Goal: Task Accomplishment & Management: Manage account settings

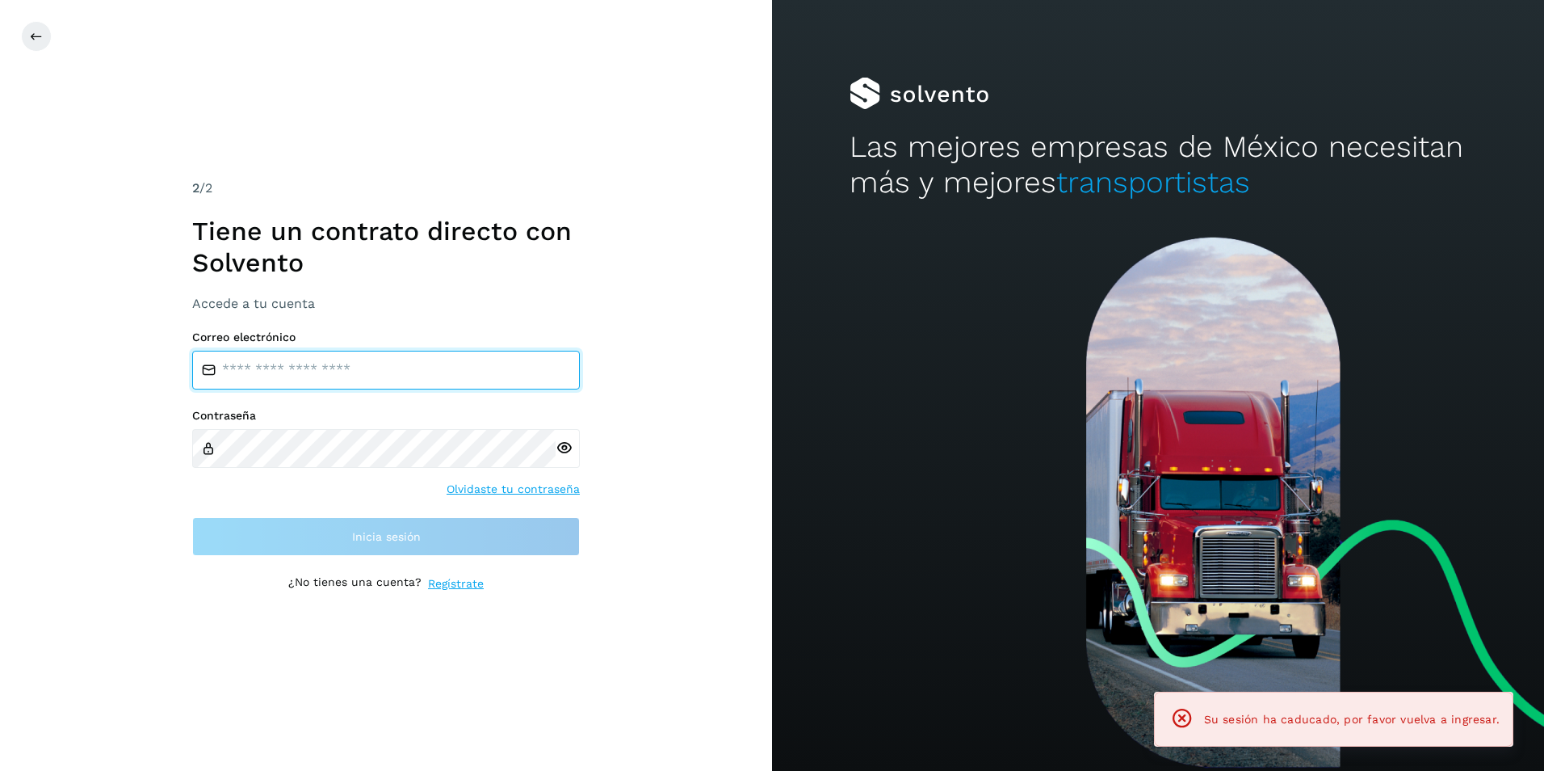
type input "**********"
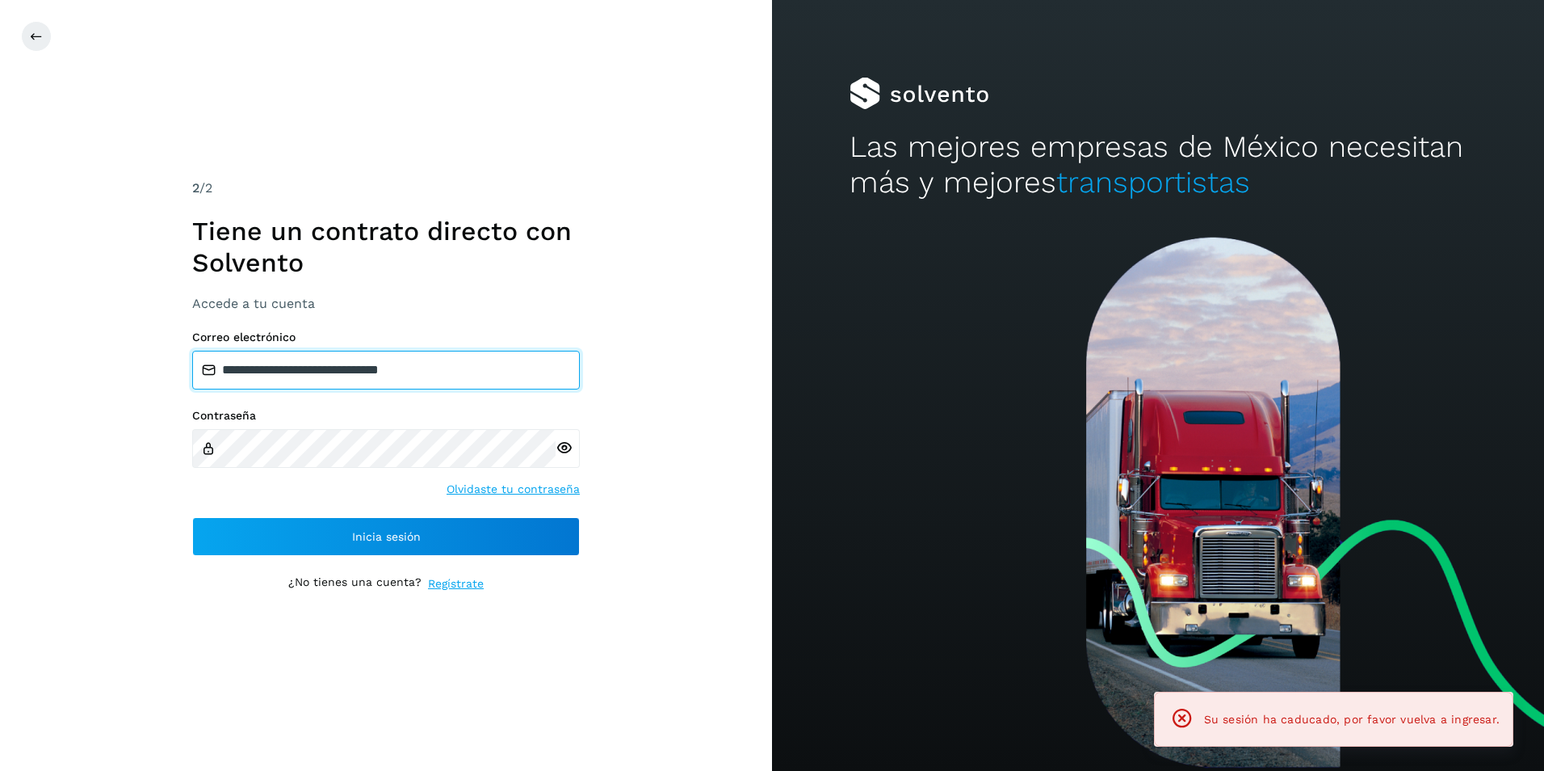
click at [419, 376] on input "**********" at bounding box center [386, 370] width 388 height 39
click at [565, 449] on icon at bounding box center [564, 447] width 17 height 17
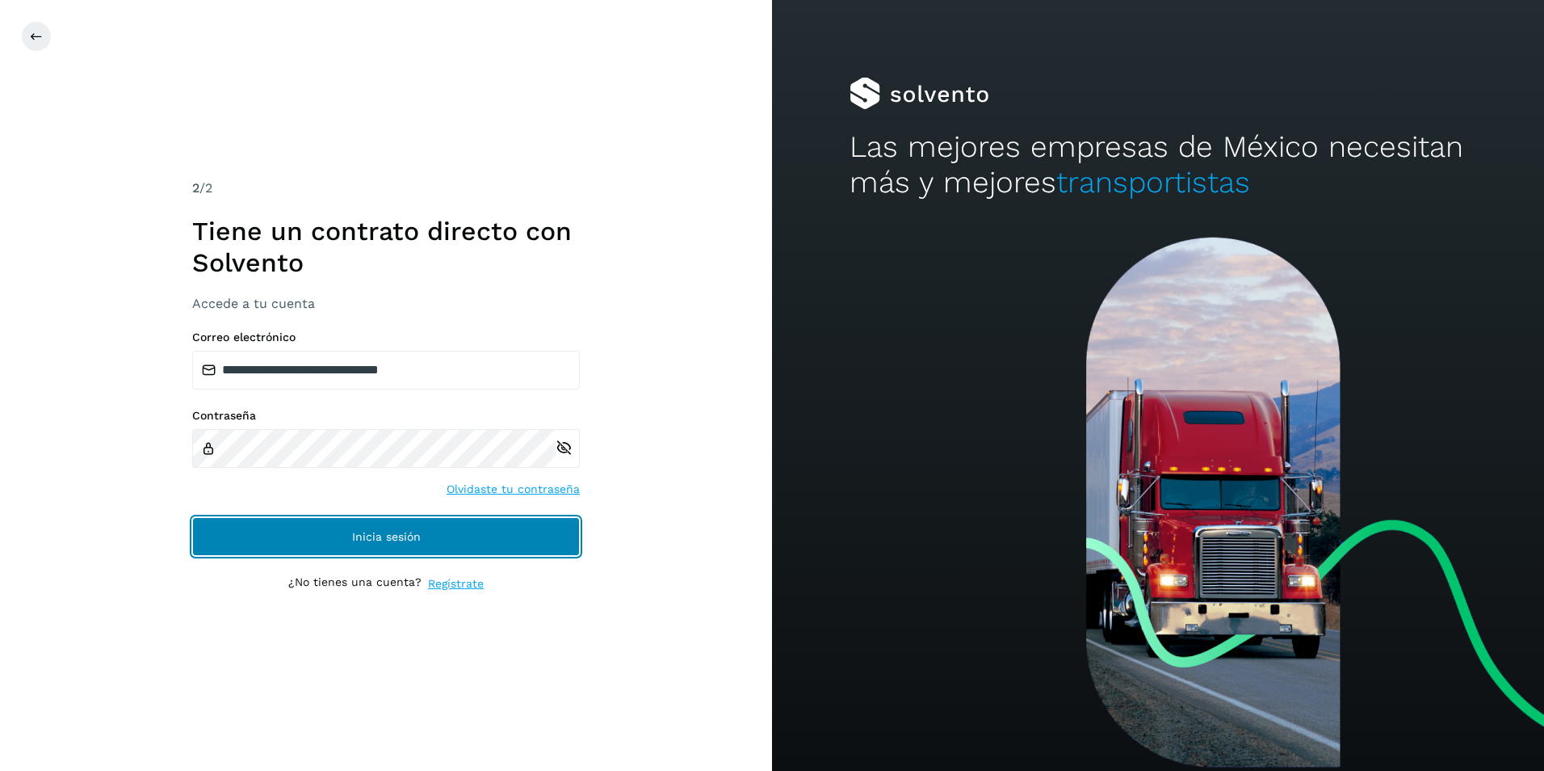
click at [348, 538] on button "Inicia sesión" at bounding box center [386, 536] width 388 height 39
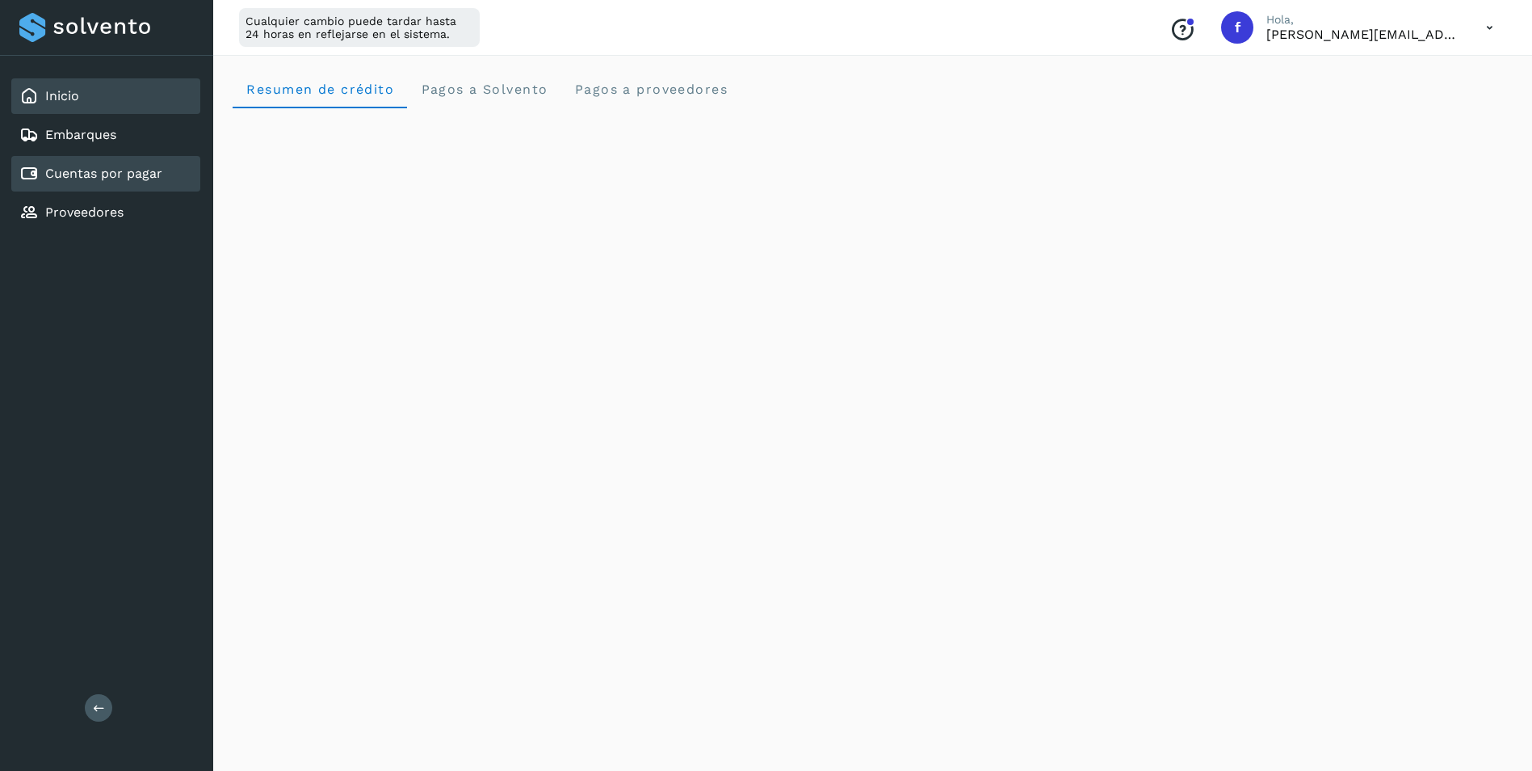
click at [117, 168] on link "Cuentas por pagar" at bounding box center [103, 173] width 117 height 15
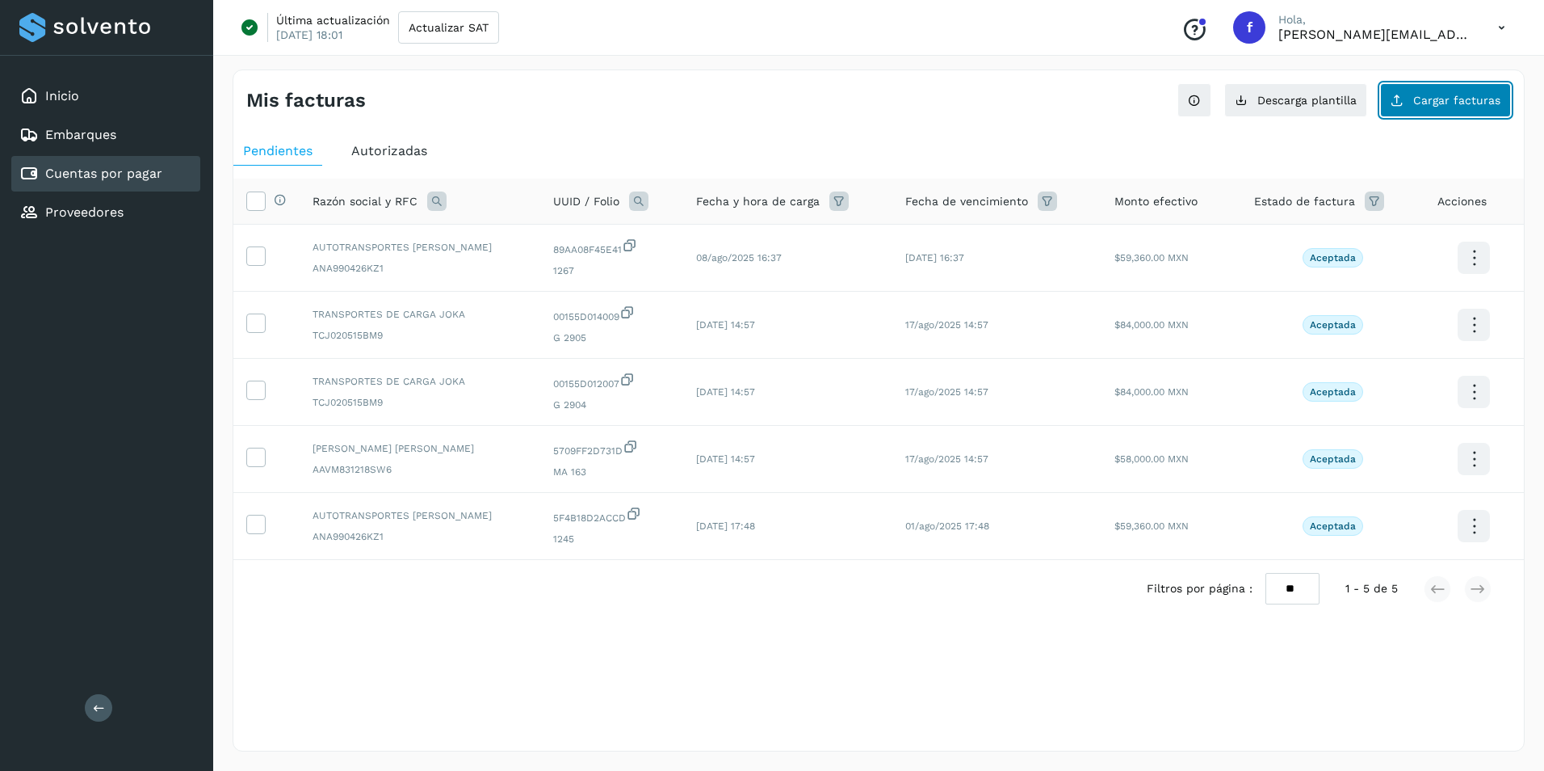
click at [1440, 99] on span "Cargar facturas" at bounding box center [1457, 100] width 87 height 11
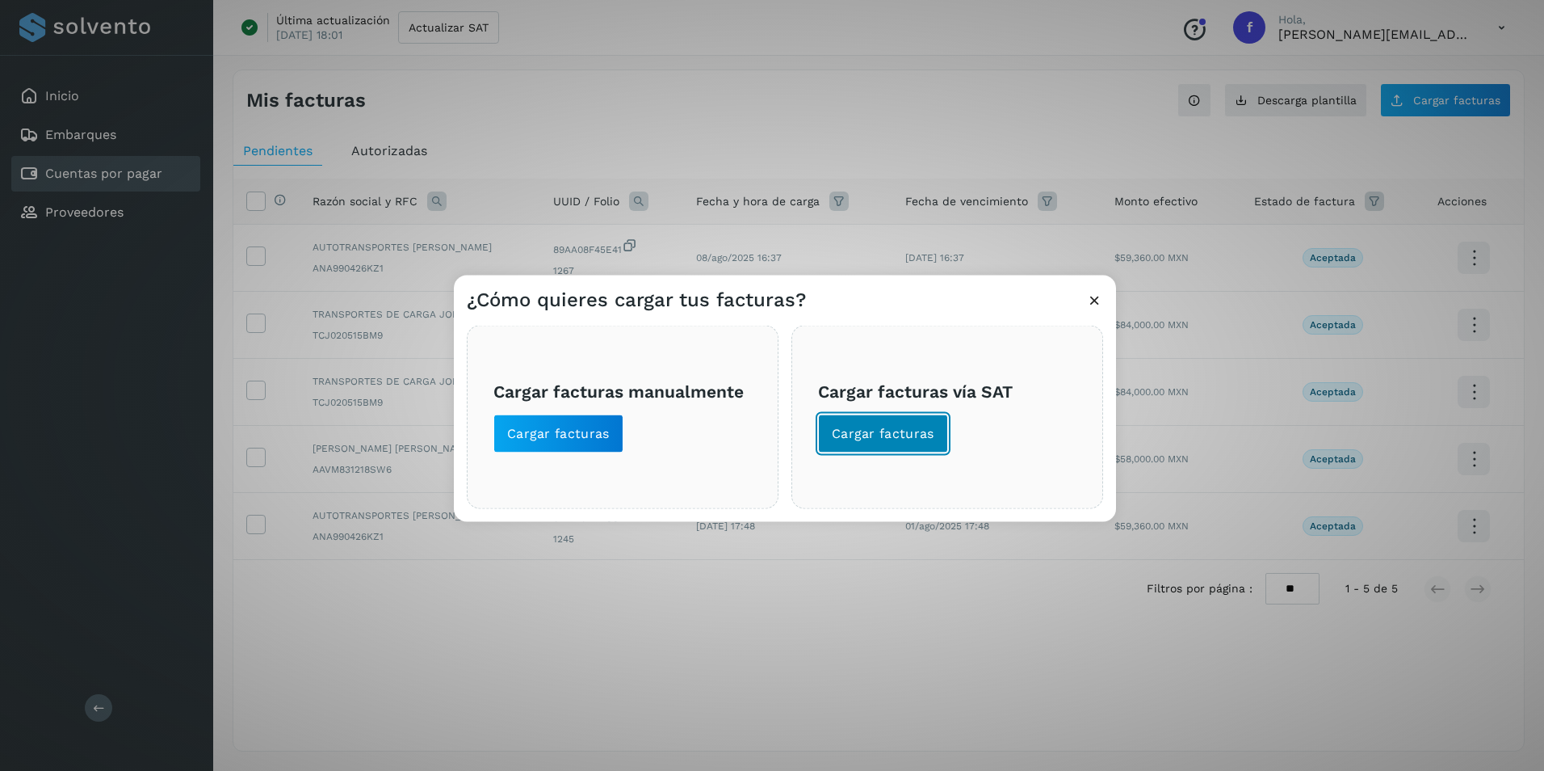
click at [884, 434] on span "Cargar facturas" at bounding box center [883, 434] width 103 height 18
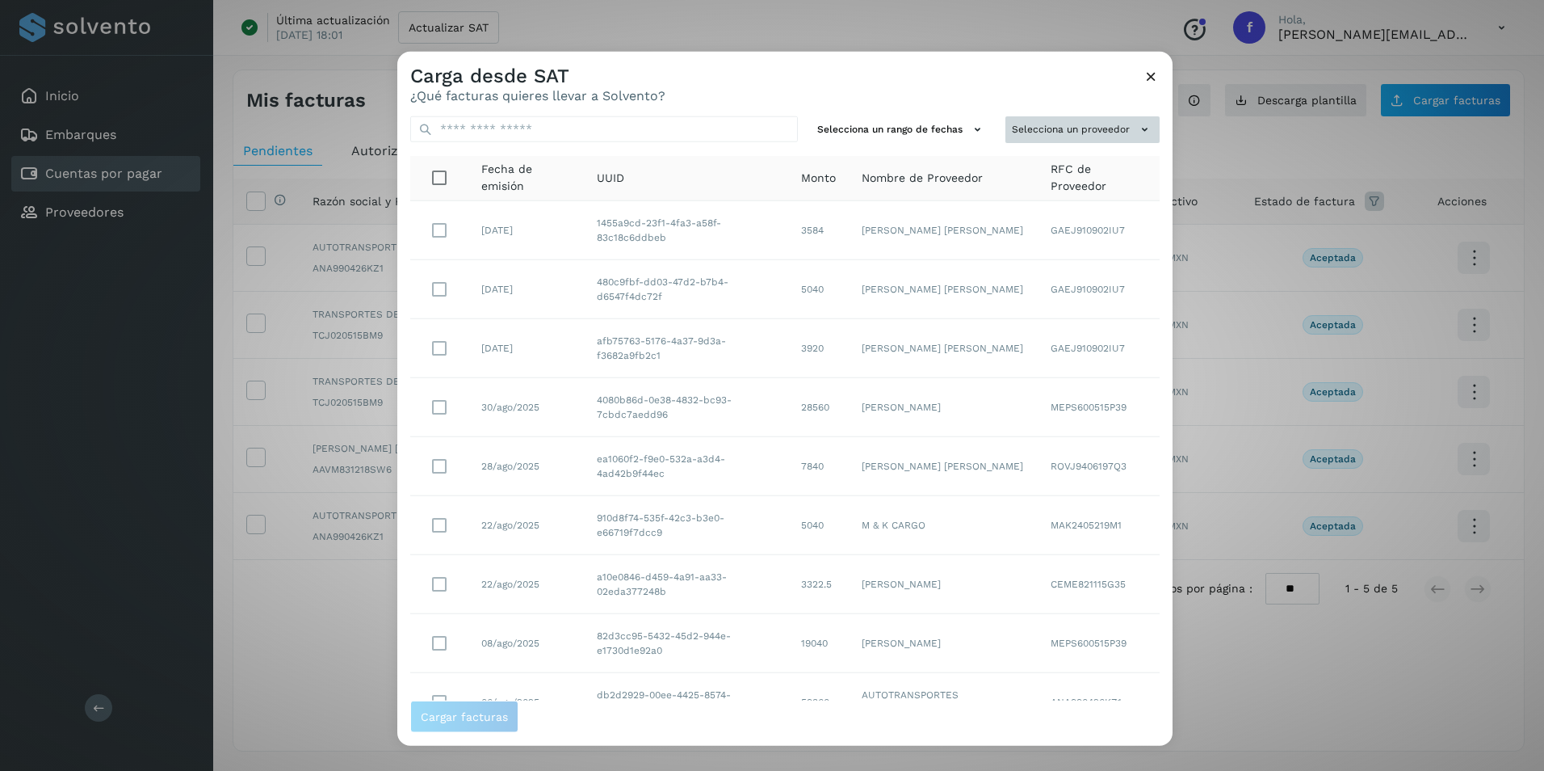
click at [1120, 139] on button "Selecciona un proveedor" at bounding box center [1083, 129] width 154 height 27
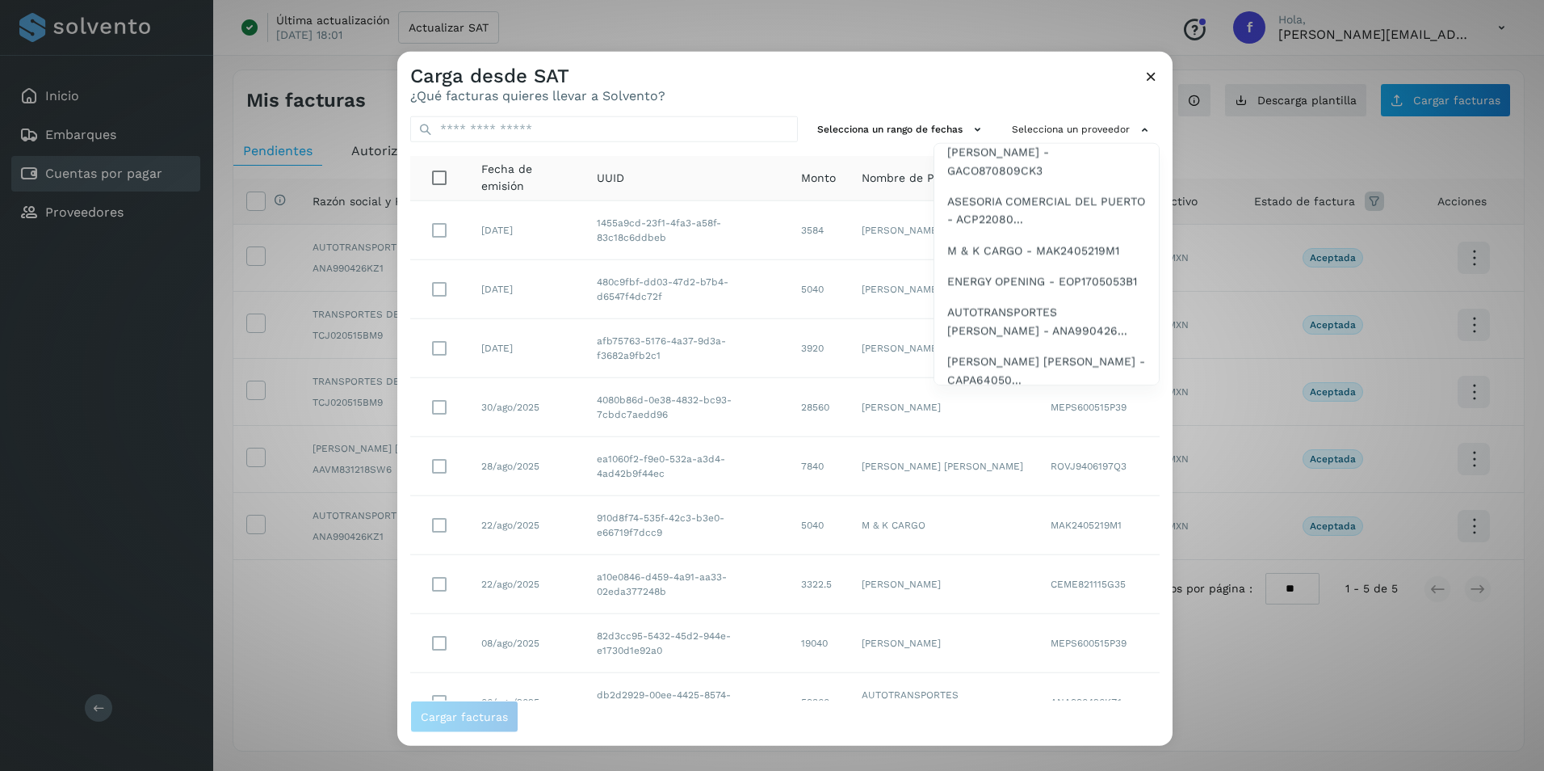
scroll to position [242, 0]
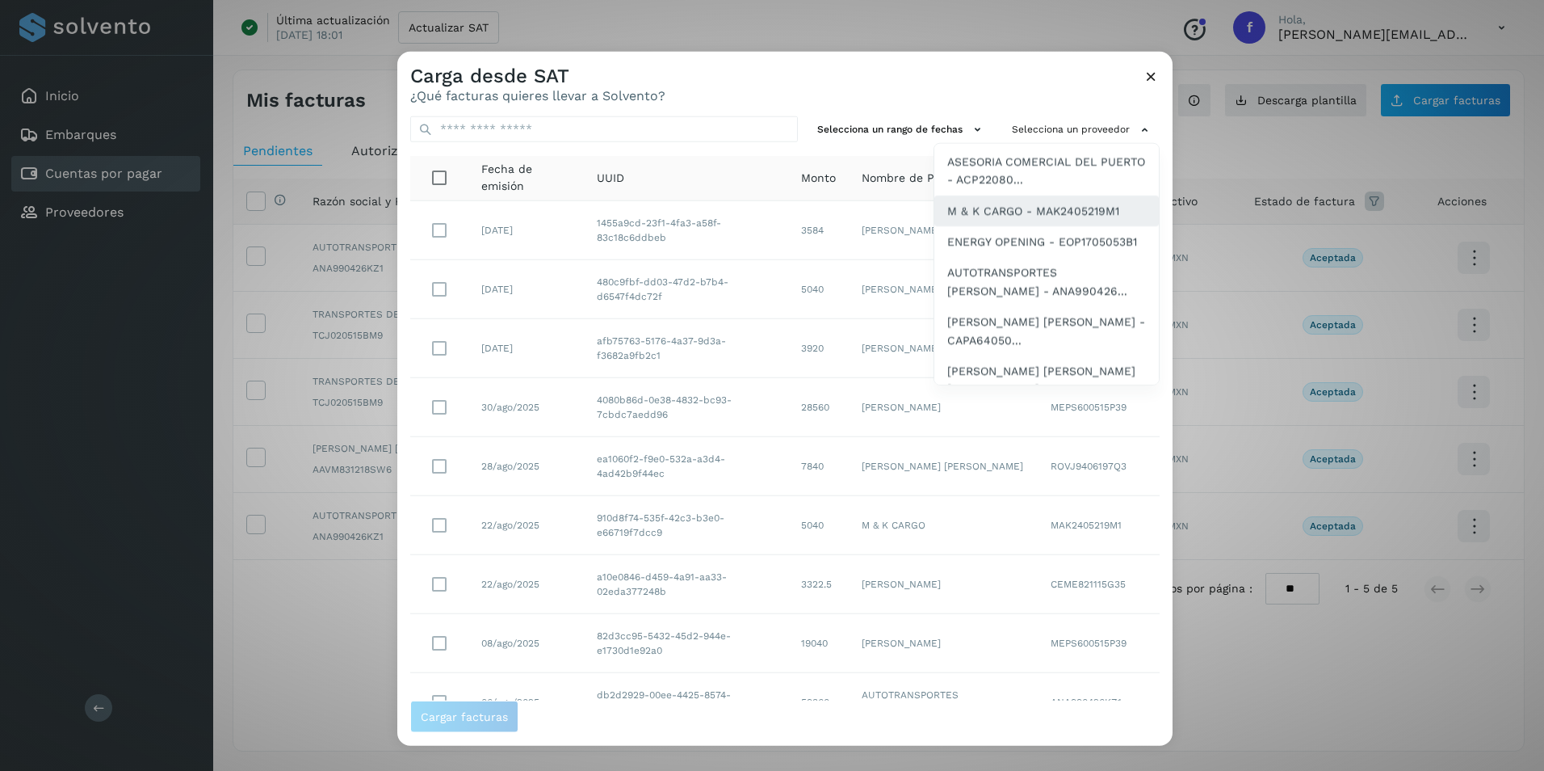
click at [1002, 219] on span "M & K CARGO - MAK2405219M1" at bounding box center [1033, 210] width 172 height 18
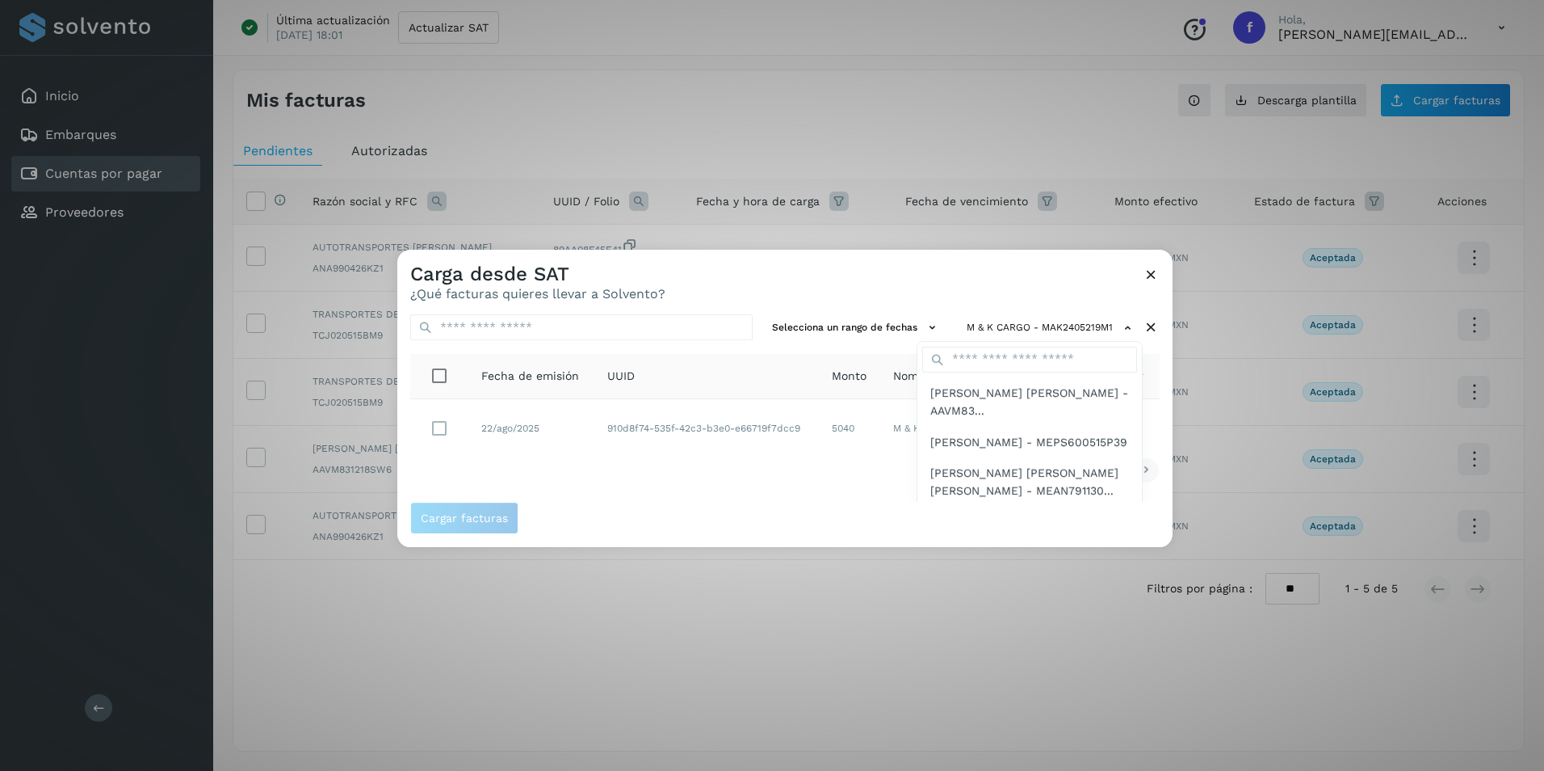
click at [731, 514] on div at bounding box center [1169, 635] width 1544 height 771
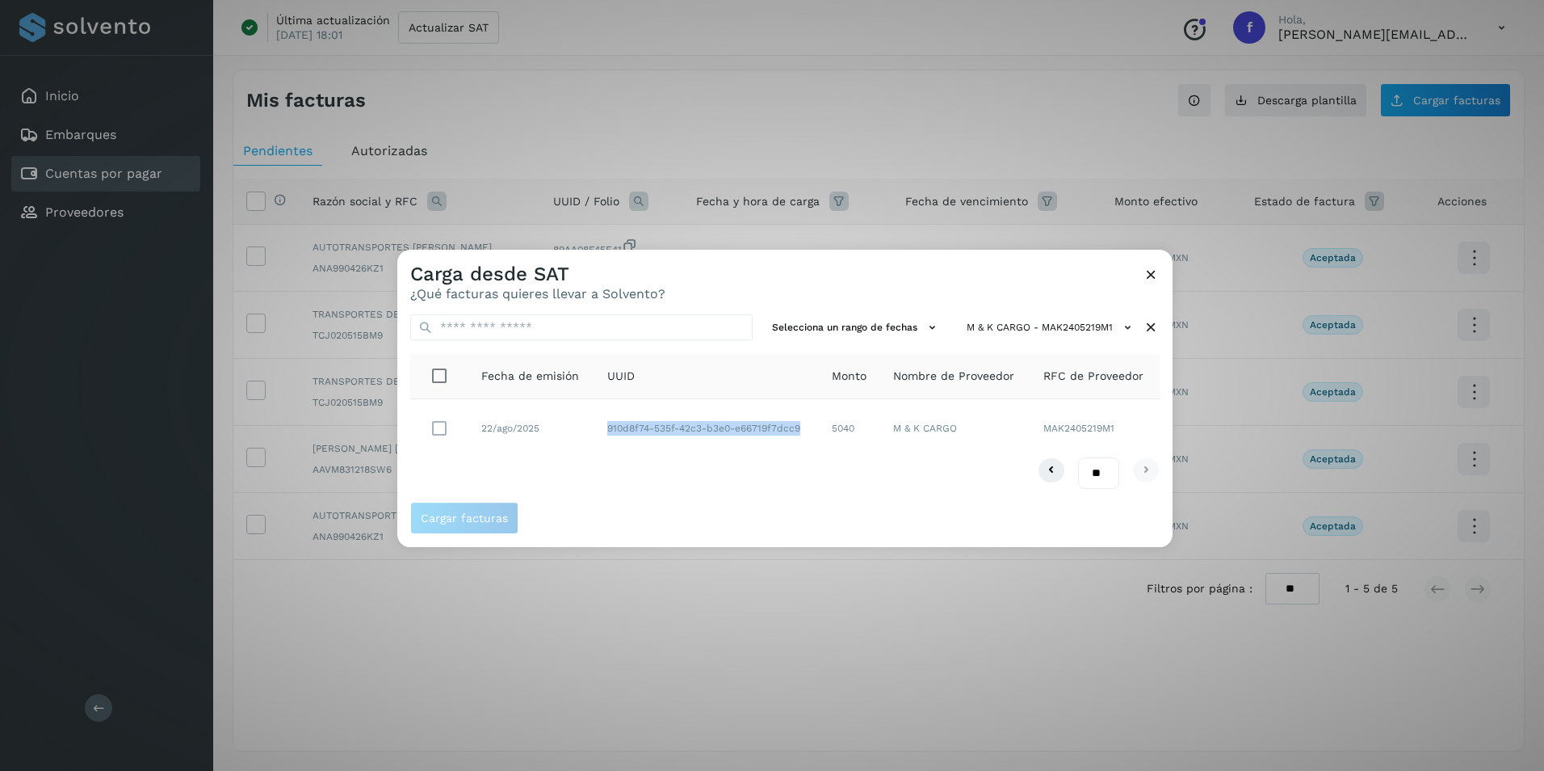
drag, startPoint x: 805, startPoint y: 431, endPoint x: 607, endPoint y: 434, distance: 197.1
click at [607, 434] on td "910d8f74-535f-42c3-b3e0-e66719f7dcc9" at bounding box center [706, 428] width 224 height 58
drag, startPoint x: 607, startPoint y: 434, endPoint x: 620, endPoint y: 433, distance: 12.1
copy td "910d8f74-535f-42c3-b3e0-e66719f7dcc9"
click at [464, 512] on span "Cargar facturas" at bounding box center [464, 517] width 87 height 11
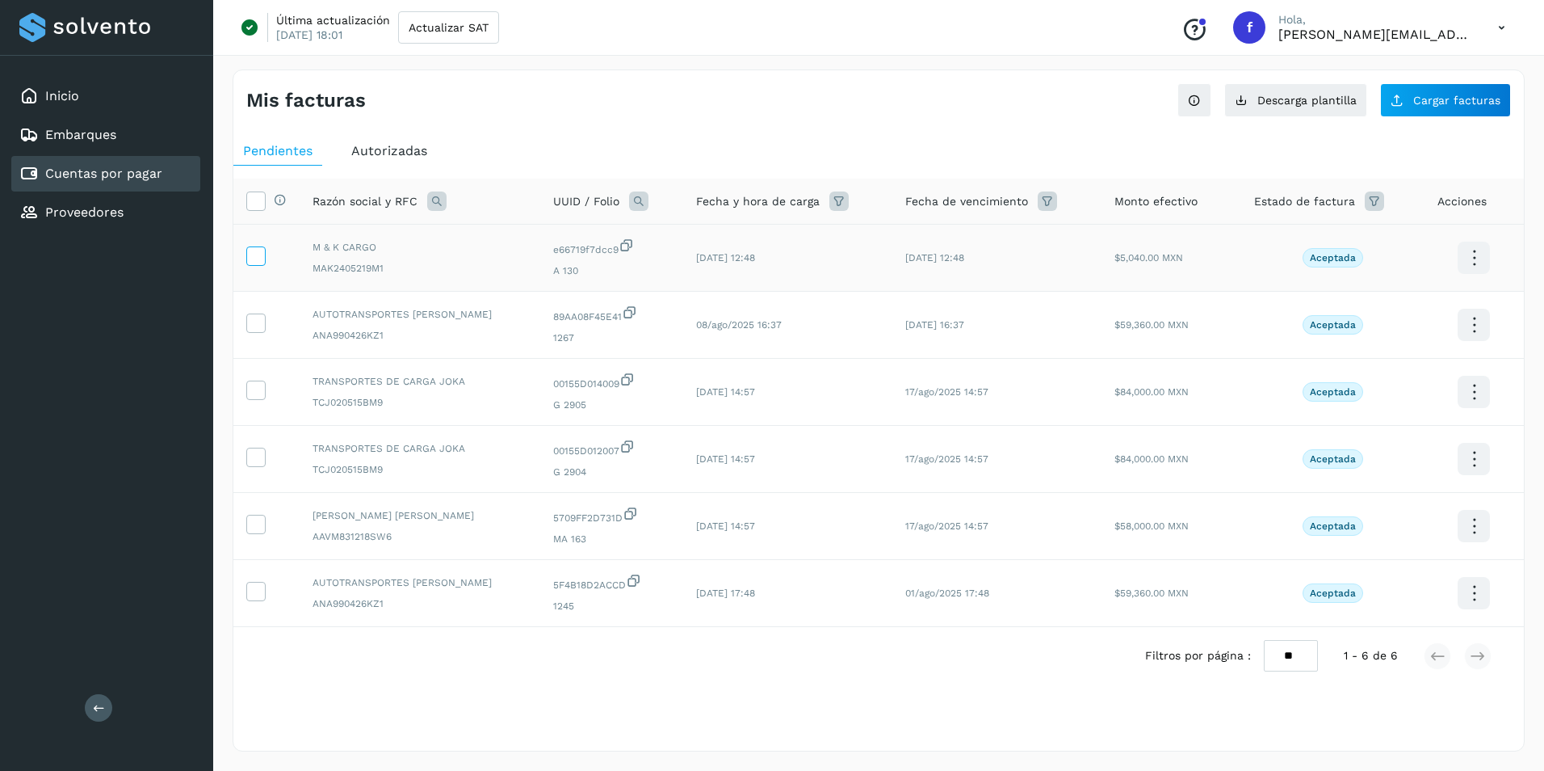
click at [258, 259] on icon at bounding box center [255, 254] width 17 height 17
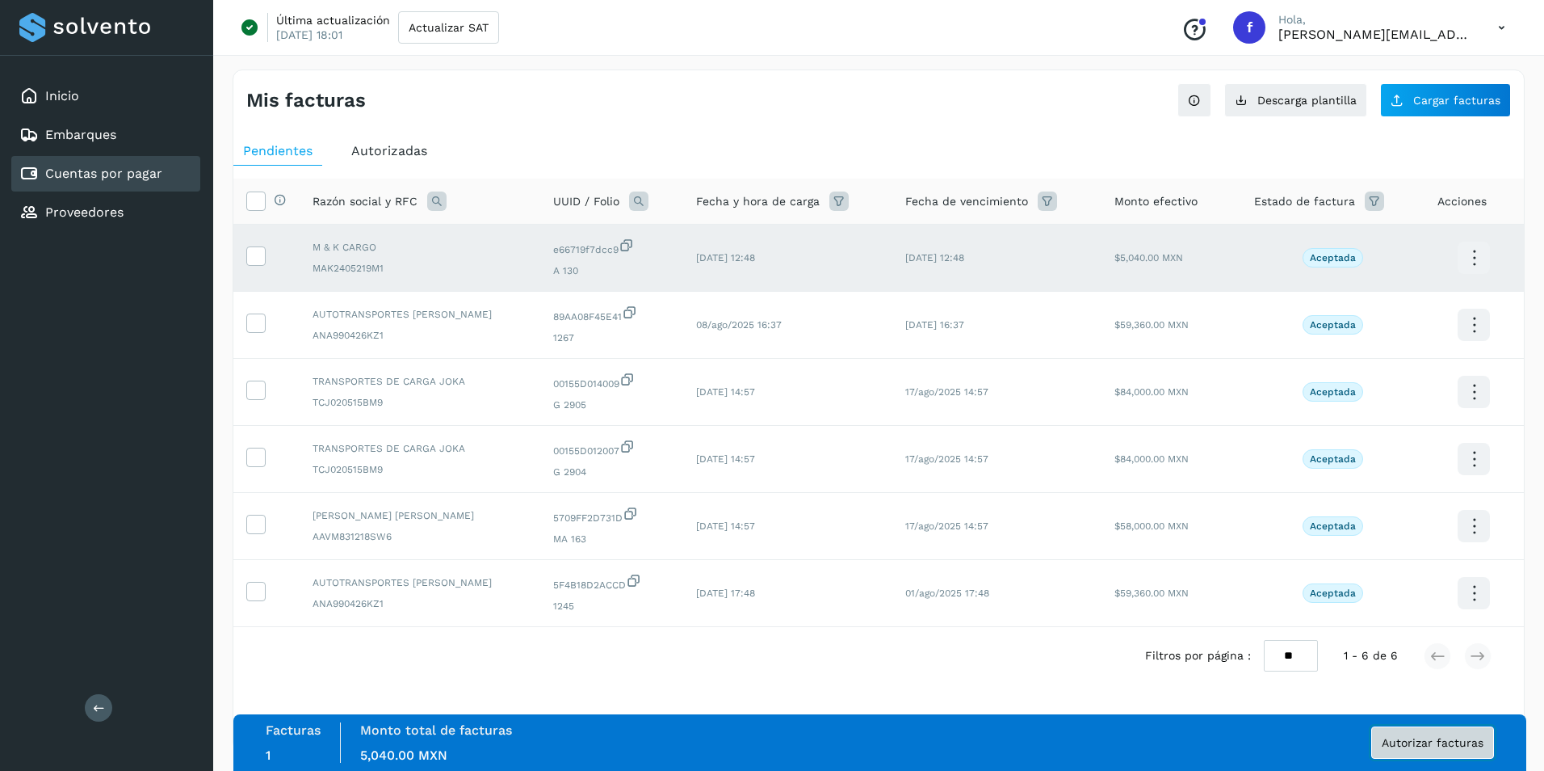
click at [1430, 746] on span "Autorizar facturas" at bounding box center [1433, 742] width 102 height 11
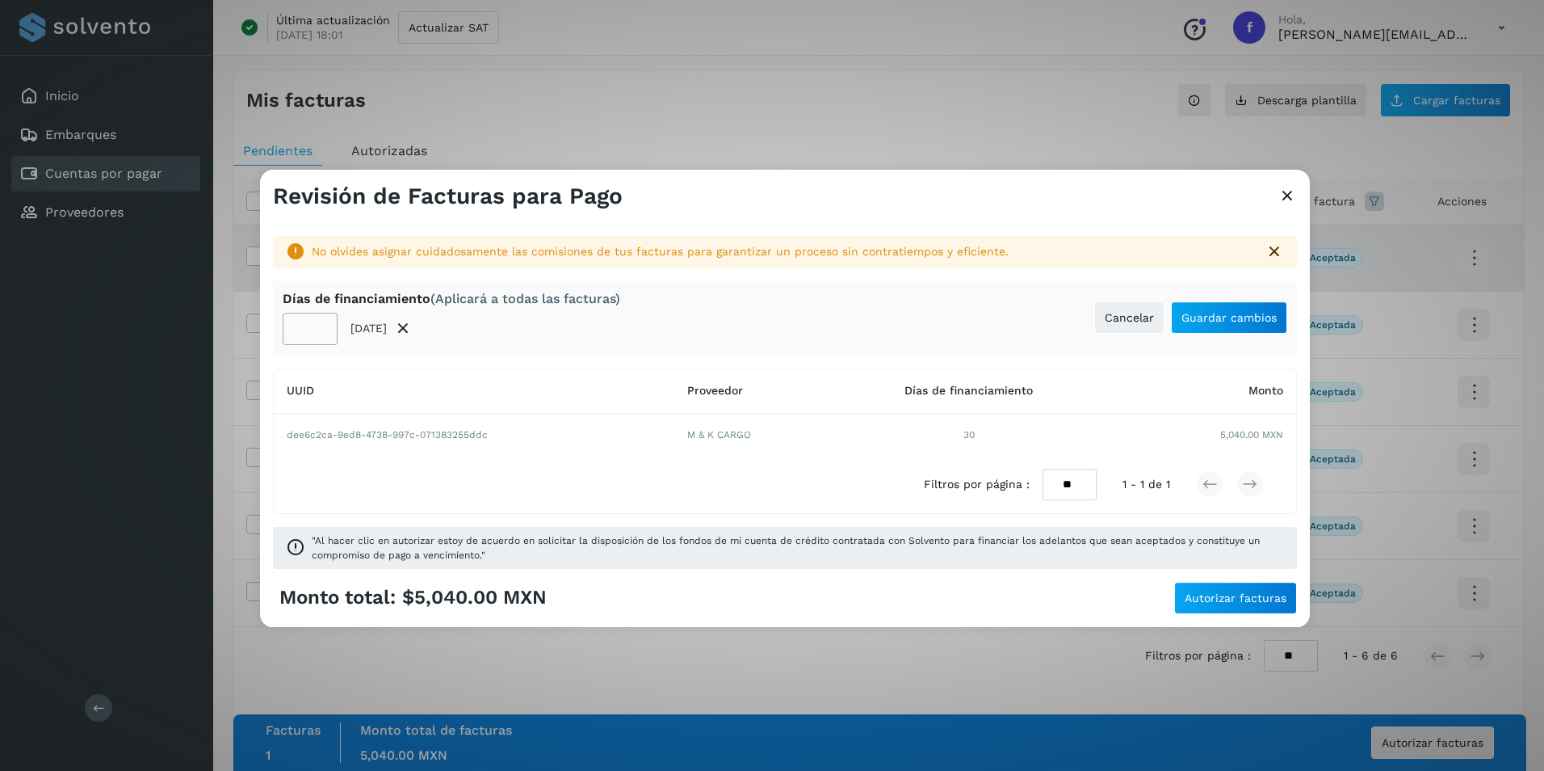
click at [969, 434] on td "30" at bounding box center [969, 435] width 272 height 42
click at [1242, 602] on span "Autorizar facturas" at bounding box center [1236, 597] width 102 height 11
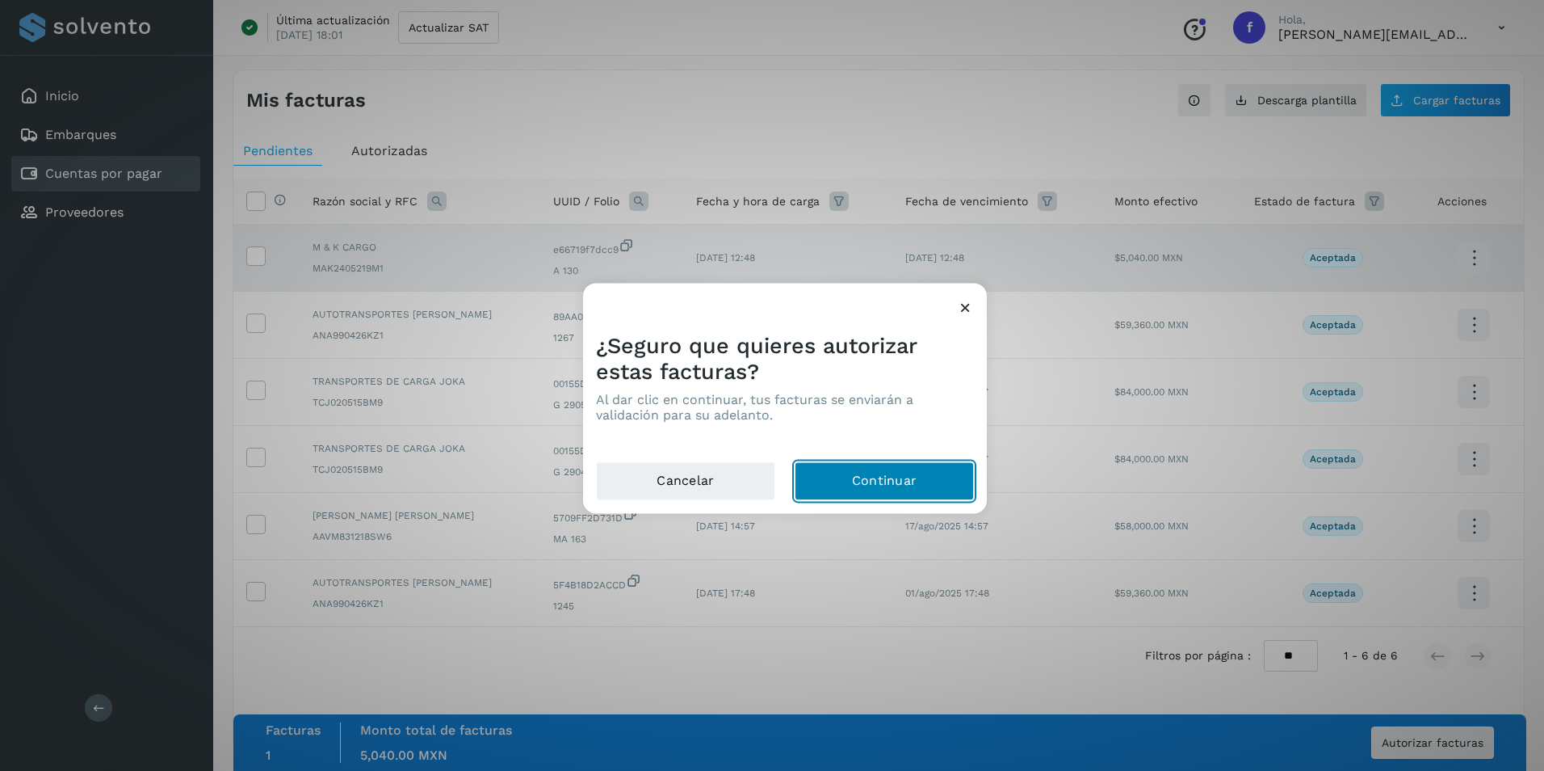
click at [859, 485] on button "Continuar" at bounding box center [884, 481] width 179 height 39
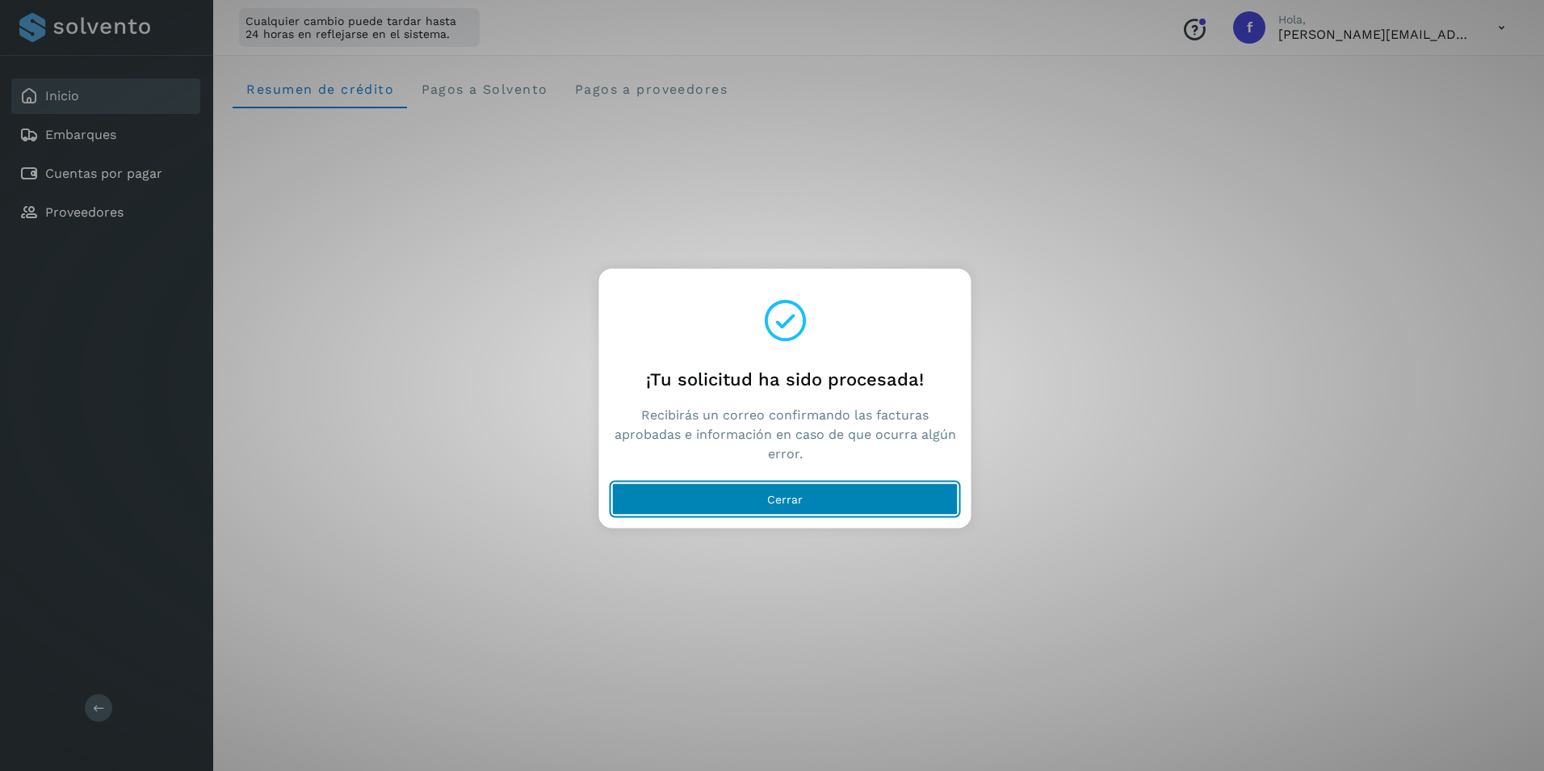
click at [804, 502] on button "Cerrar" at bounding box center [785, 499] width 347 height 32
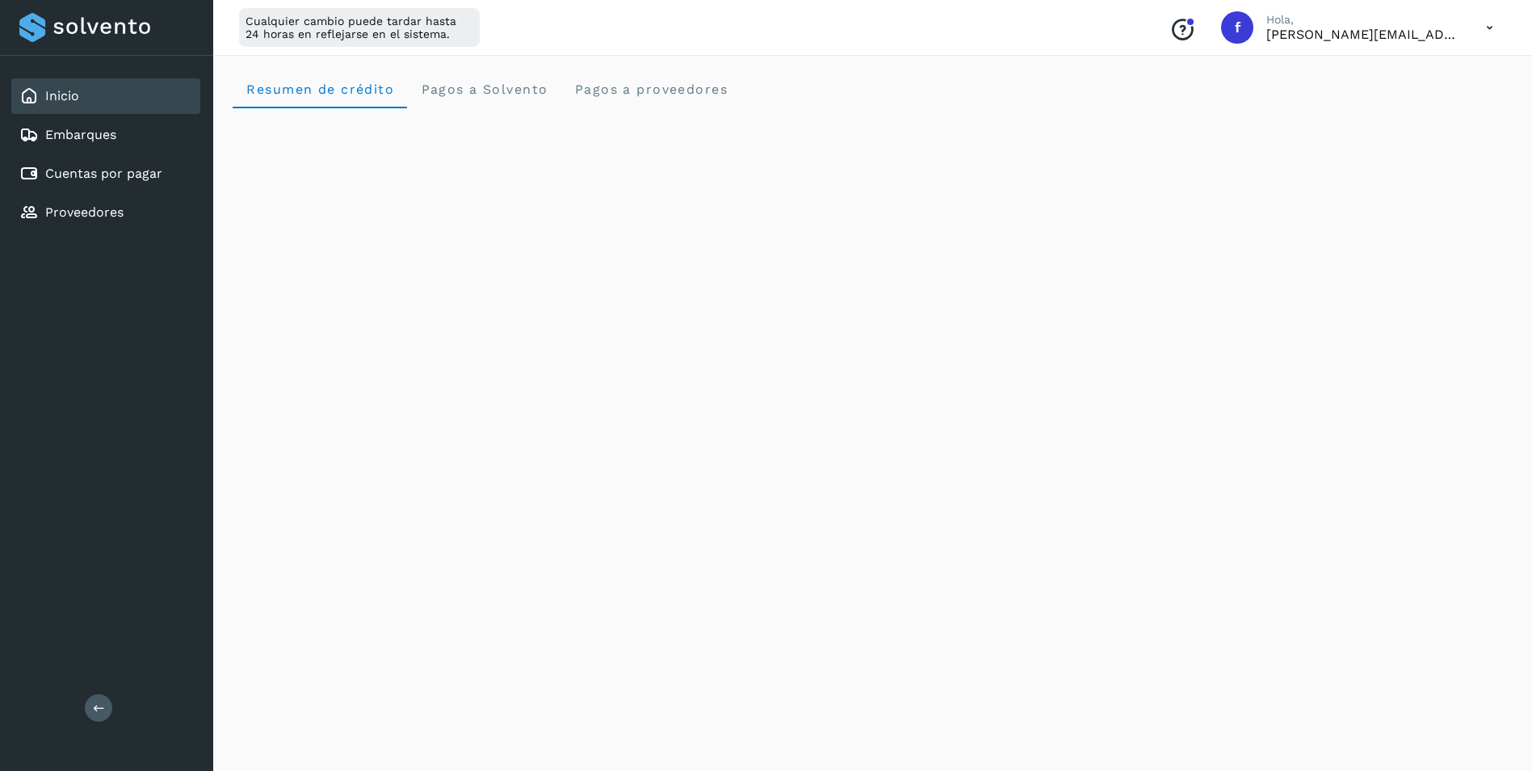
click at [1486, 26] on icon at bounding box center [1489, 27] width 33 height 33
click at [1397, 107] on div "Cerrar sesión" at bounding box center [1409, 104] width 192 height 31
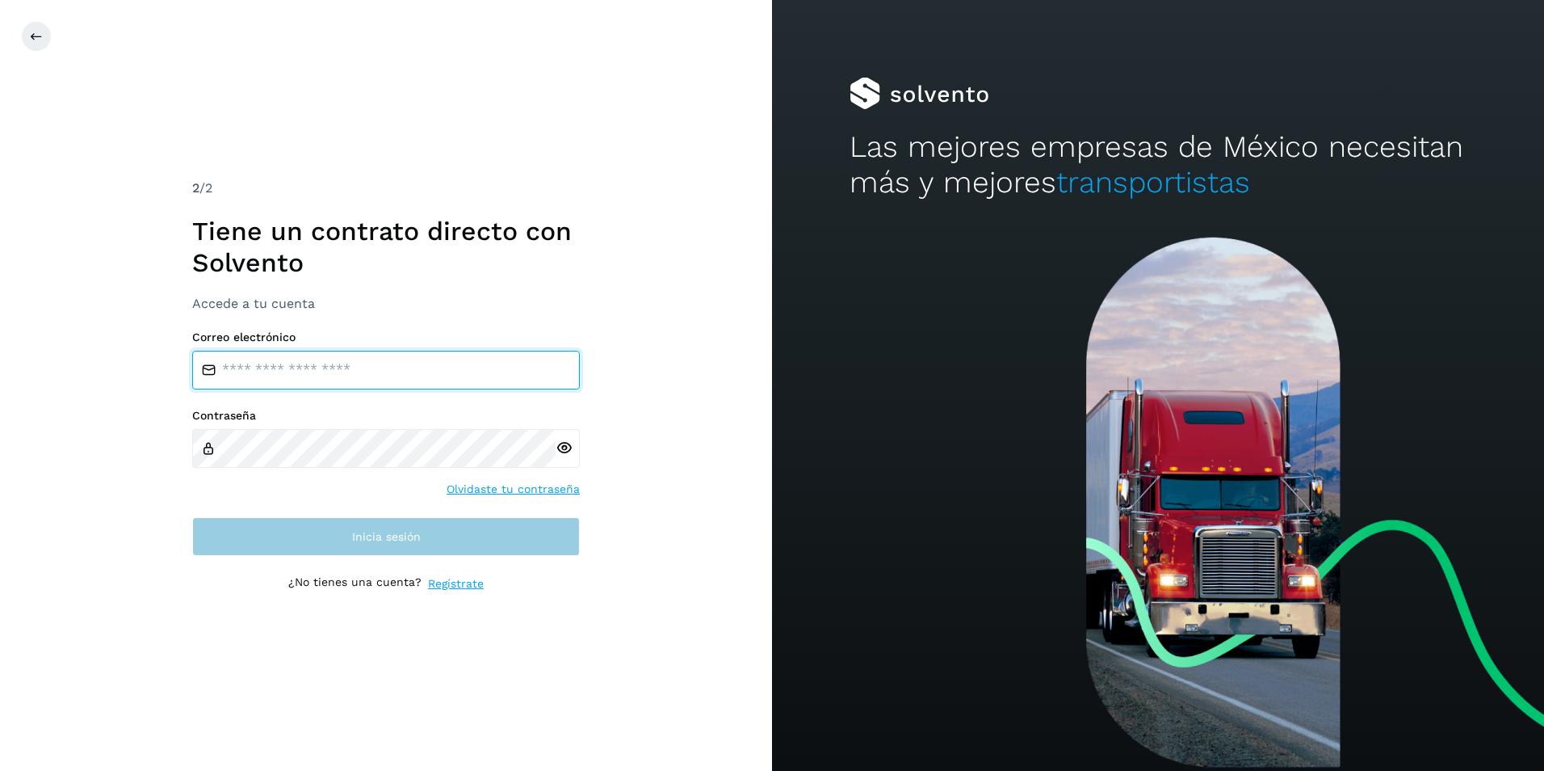
type input "**********"
